Goal: Book appointment/travel/reservation

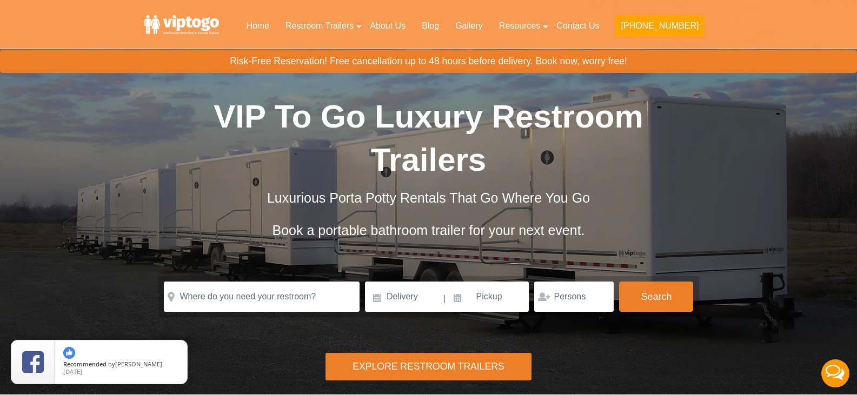
scroll to position [54, 0]
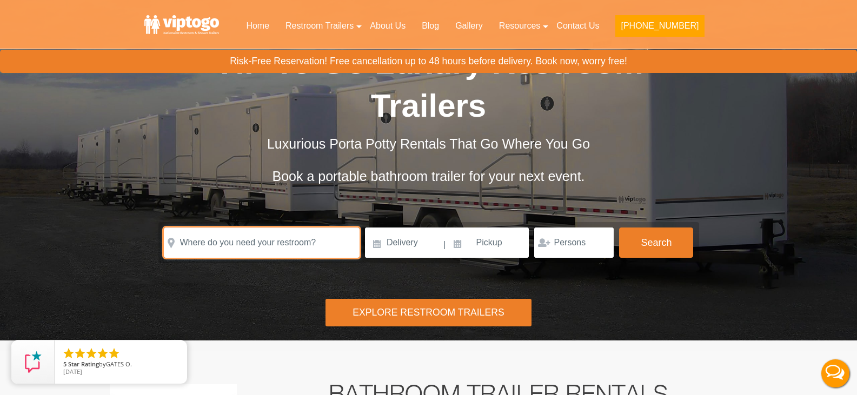
click at [313, 228] on input "text" at bounding box center [262, 243] width 196 height 30
click at [321, 228] on input "text" at bounding box center [262, 243] width 196 height 30
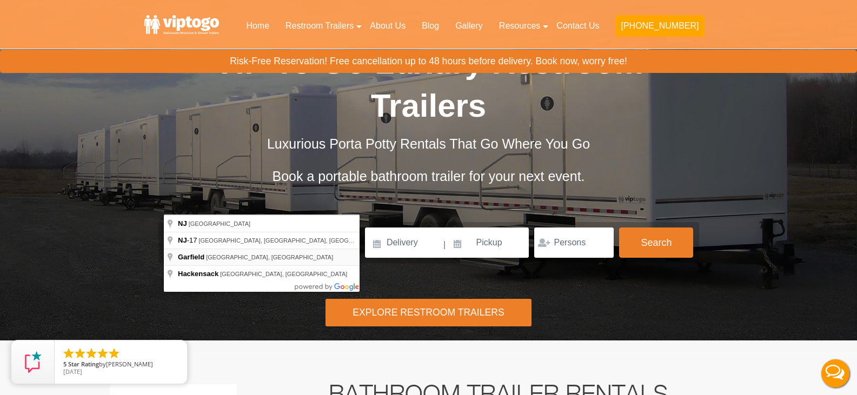
type input "[GEOGRAPHIC_DATA], [GEOGRAPHIC_DATA], [GEOGRAPHIC_DATA]"
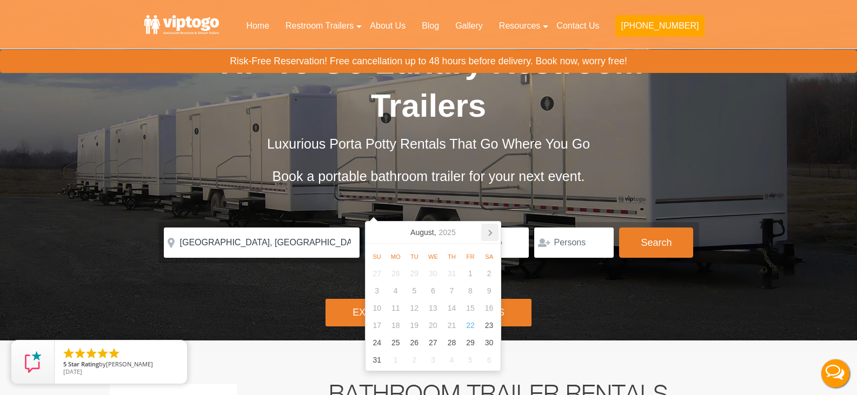
click at [491, 229] on icon at bounding box center [489, 232] width 17 height 17
click at [491, 230] on icon at bounding box center [489, 232] width 17 height 17
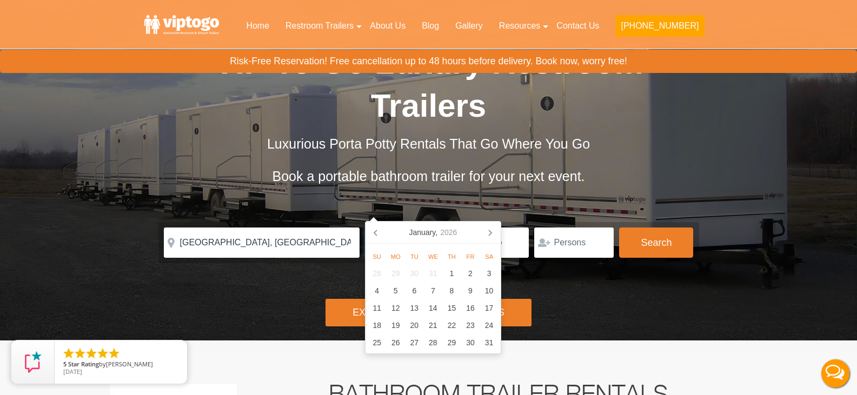
click at [491, 230] on icon at bounding box center [489, 232] width 17 height 17
click at [378, 237] on icon at bounding box center [376, 232] width 17 height 17
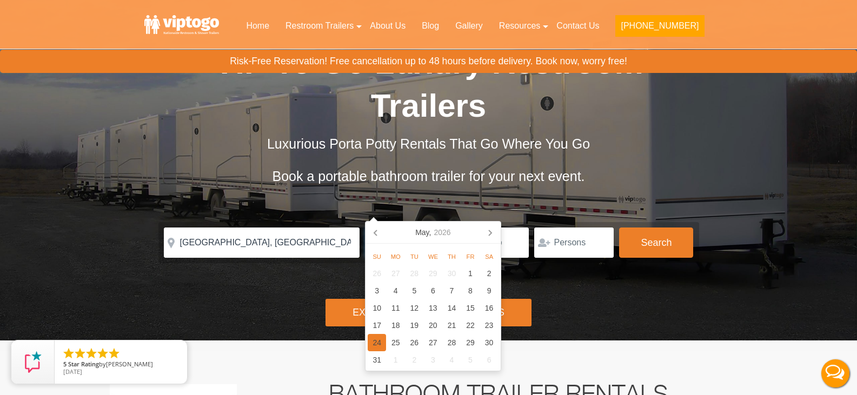
click at [377, 342] on div "24" at bounding box center [377, 342] width 19 height 17
type input "05/24/2026"
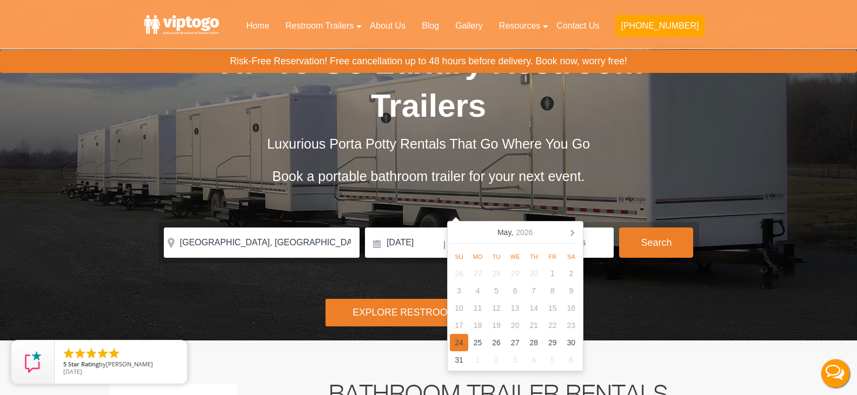
click at [458, 341] on div "24" at bounding box center [459, 342] width 19 height 17
type input "05/24/2026"
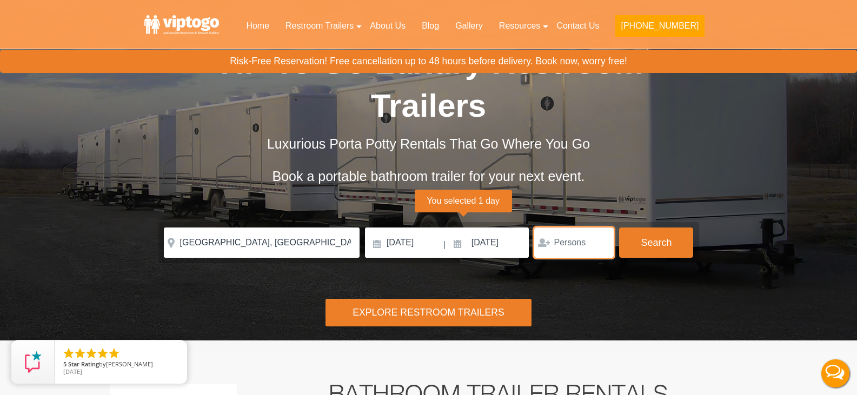
click at [560, 228] on input "number" at bounding box center [574, 243] width 80 height 30
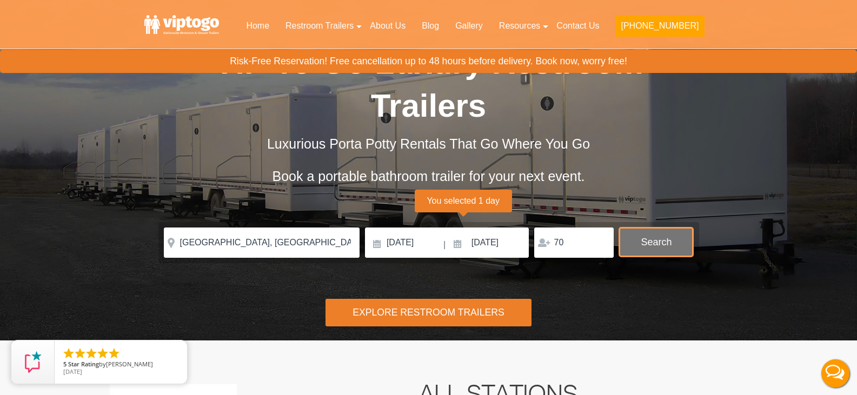
click at [657, 228] on button "Search" at bounding box center [656, 242] width 74 height 29
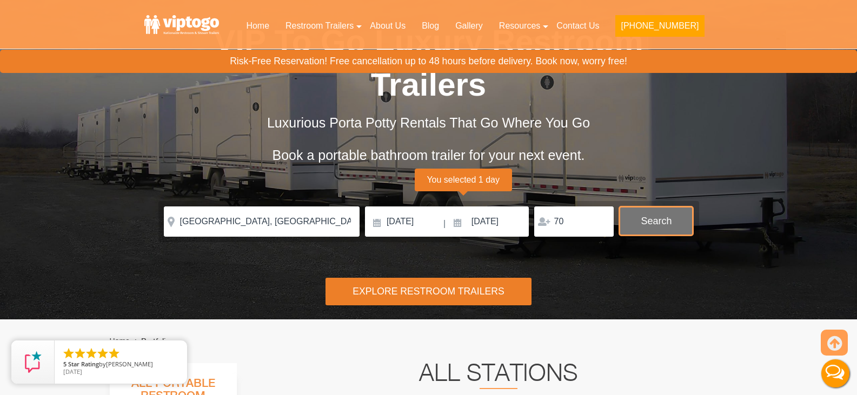
scroll to position [60, 0]
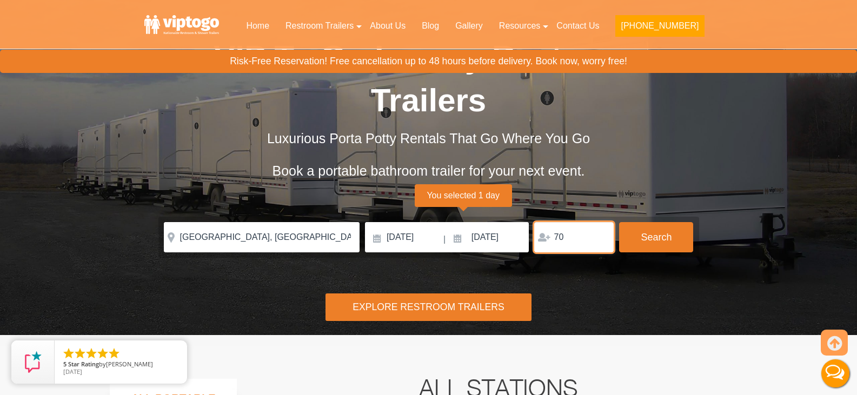
click at [580, 222] on input "70" at bounding box center [574, 237] width 80 height 30
type input "7"
type input "50"
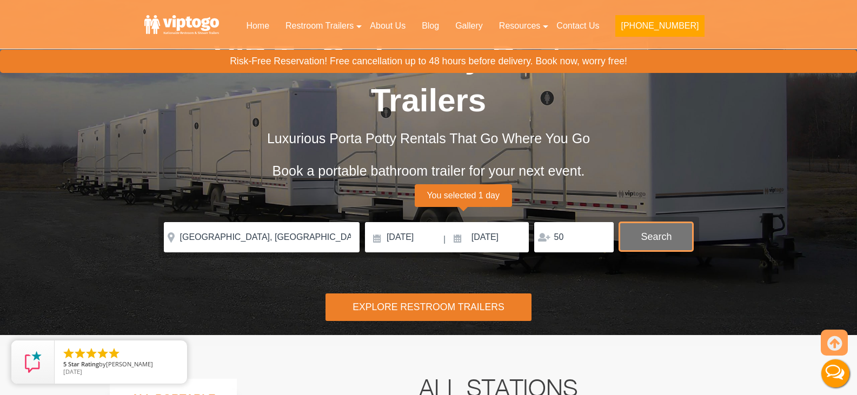
click at [682, 222] on button "Search" at bounding box center [656, 236] width 74 height 29
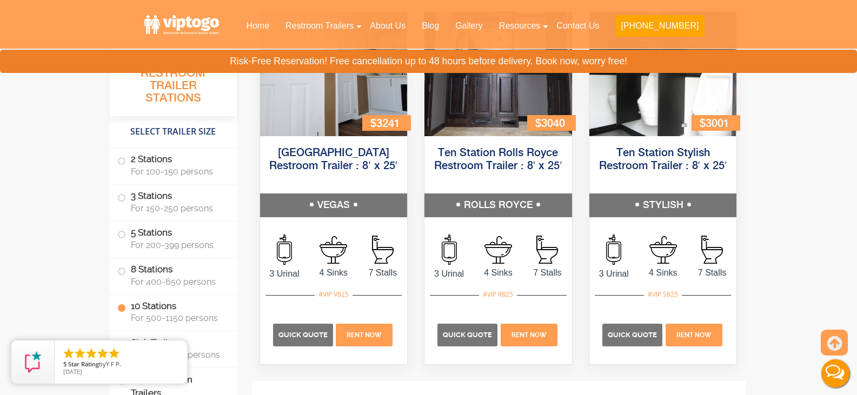
scroll to position [2536, 0]
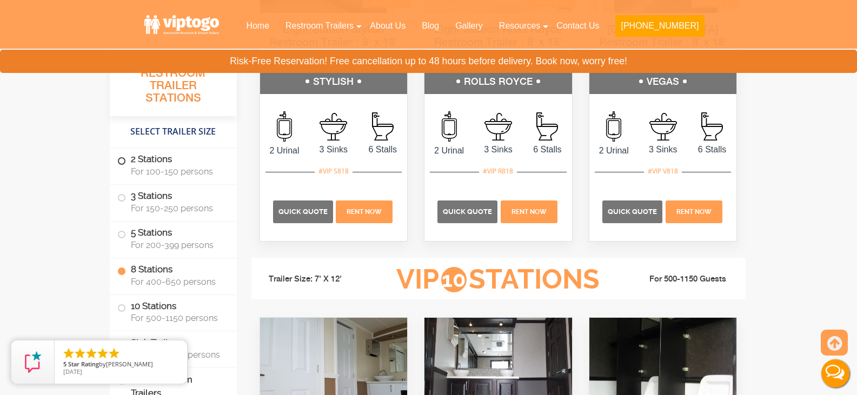
click at [180, 158] on label "2 Stations For 100-150 persons" at bounding box center [173, 165] width 112 height 34
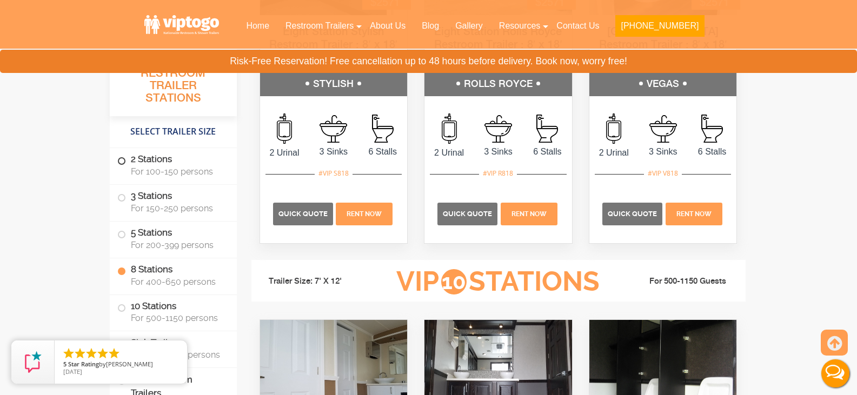
click at [125, 168] on label "2 Stations For 100-150 persons" at bounding box center [173, 165] width 112 height 34
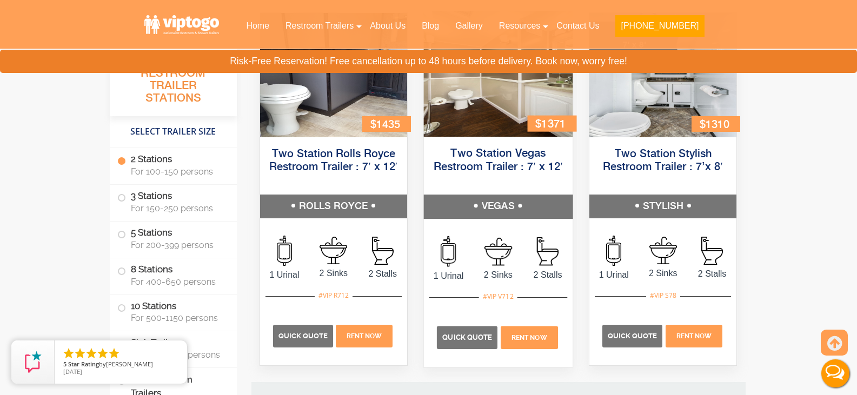
scroll to position [585, 0]
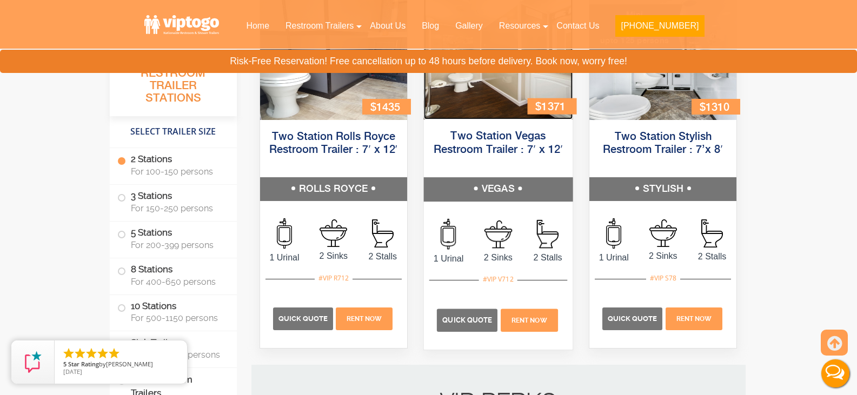
click at [510, 94] on img at bounding box center [498, 57] width 149 height 126
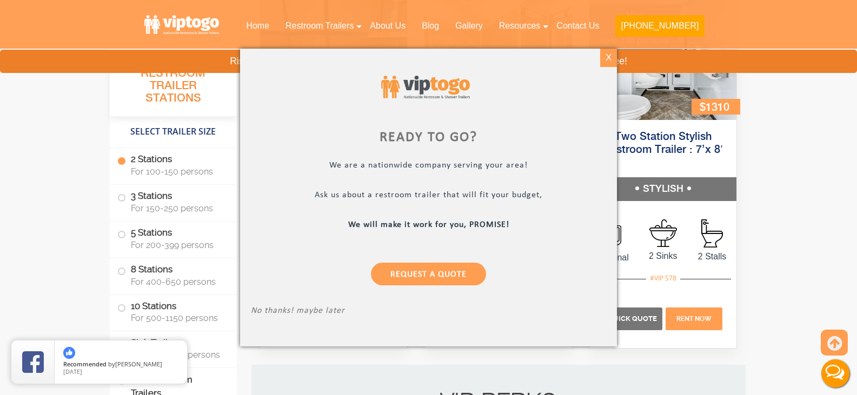
click at [609, 57] on div "X" at bounding box center [608, 58] width 17 height 18
